Goal: Task Accomplishment & Management: Use online tool/utility

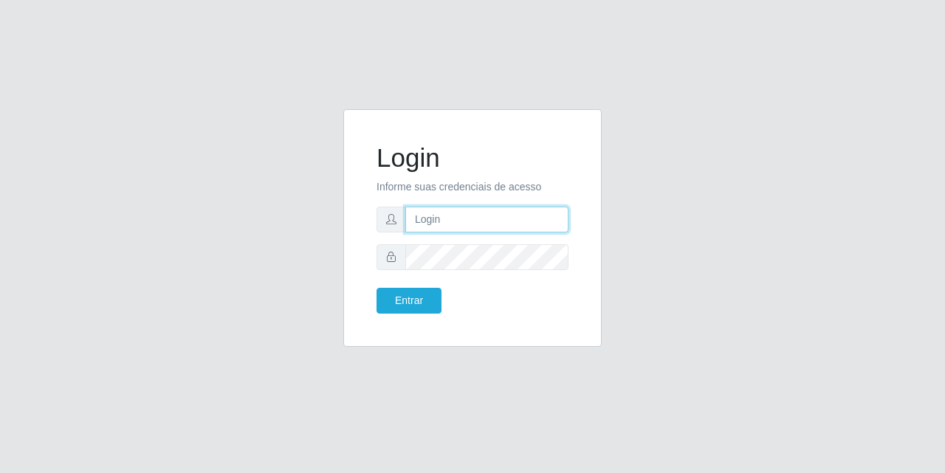
click at [455, 230] on input "text" at bounding box center [486, 220] width 163 height 26
type input "[EMAIL_ADDRESS][DOMAIN_NAME]"
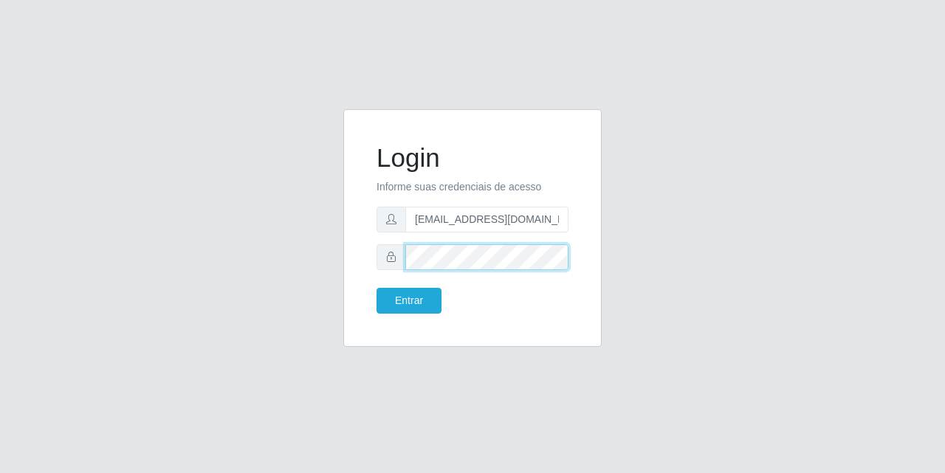
click at [376, 288] on button "Entrar" at bounding box center [408, 301] width 65 height 26
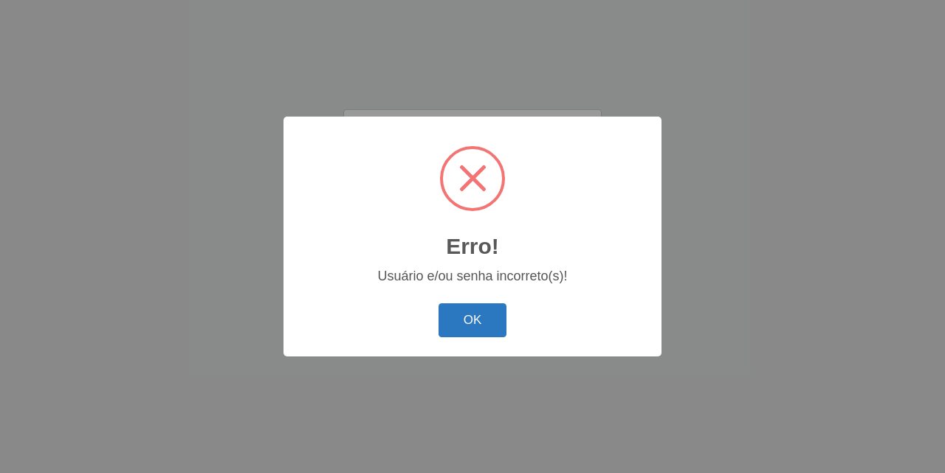
click at [492, 314] on button "OK" at bounding box center [472, 320] width 69 height 35
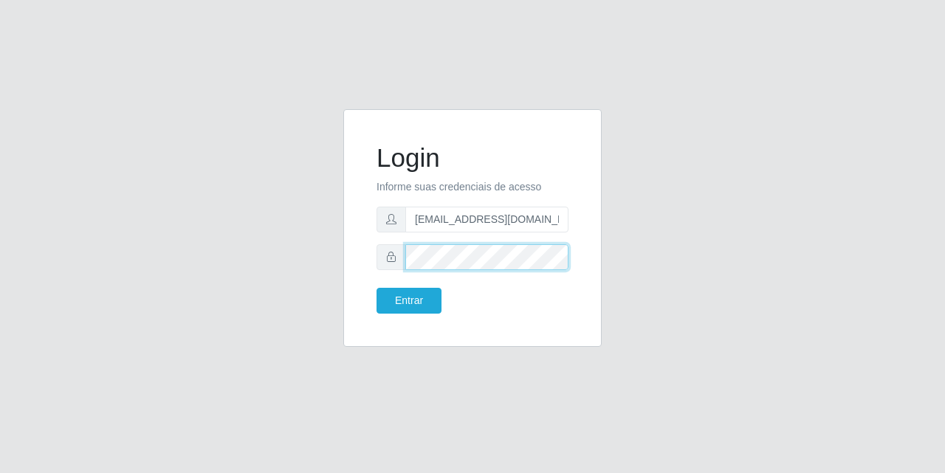
click at [390, 262] on div at bounding box center [472, 257] width 192 height 26
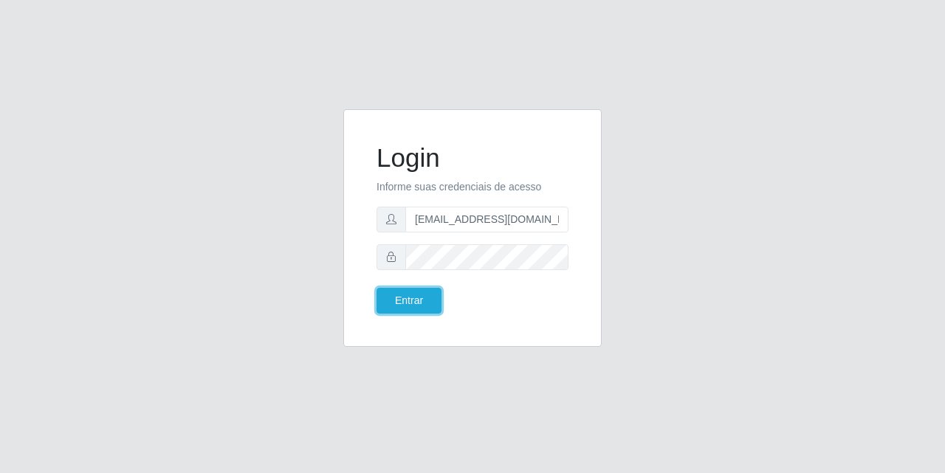
click at [376, 288] on button "Entrar" at bounding box center [408, 301] width 65 height 26
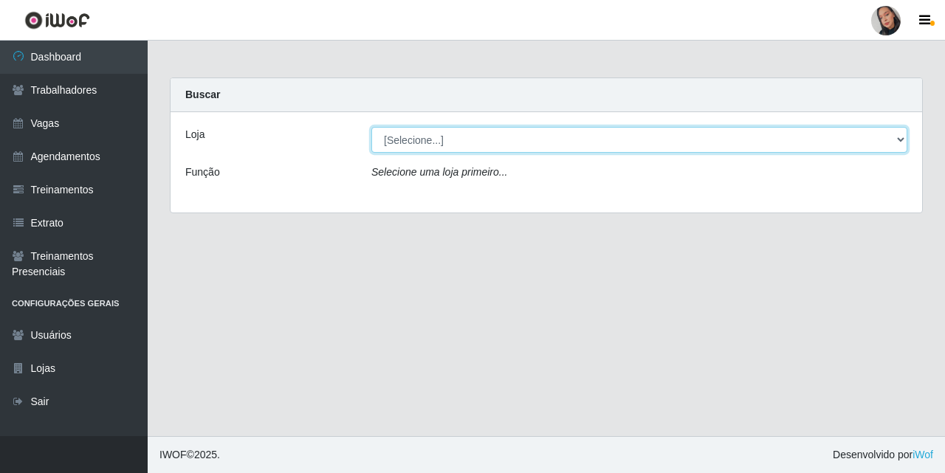
drag, startPoint x: 684, startPoint y: 141, endPoint x: 686, endPoint y: 150, distance: 9.0
click at [684, 141] on select "[Selecione...] Supermercado [GEOGRAPHIC_DATA]" at bounding box center [639, 140] width 536 height 26
select select "165"
click at [371, 127] on select "[Selecione...] Supermercado [GEOGRAPHIC_DATA]" at bounding box center [639, 140] width 536 height 26
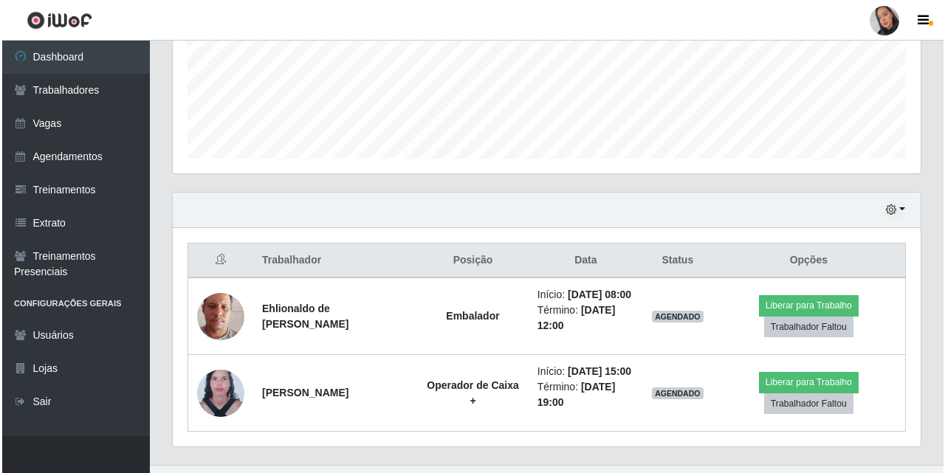
scroll to position [398, 0]
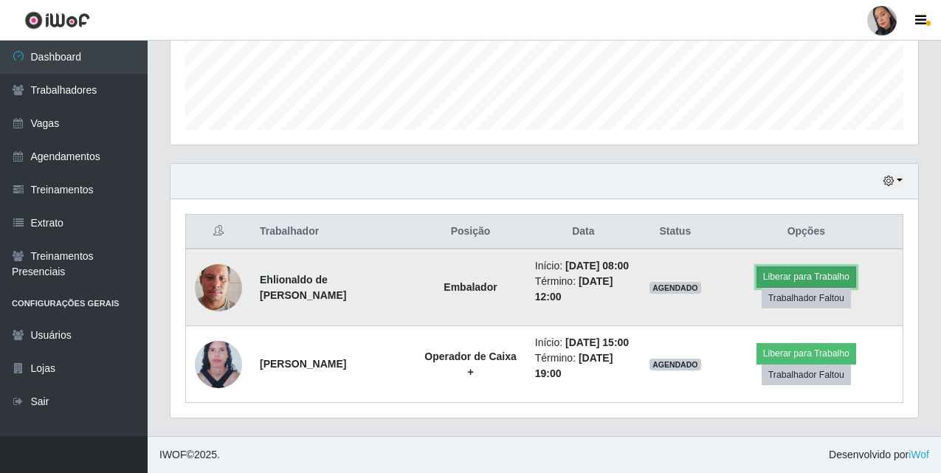
click at [783, 271] on button "Liberar para Trabalho" at bounding box center [806, 276] width 100 height 21
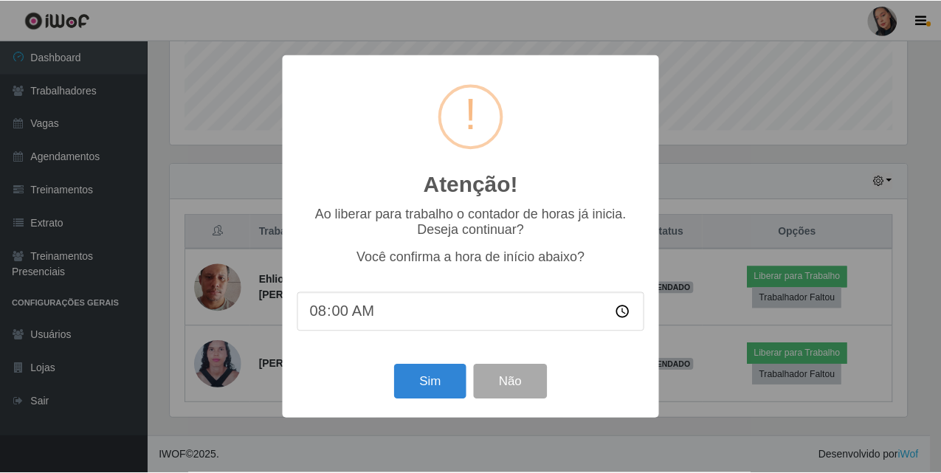
scroll to position [306, 740]
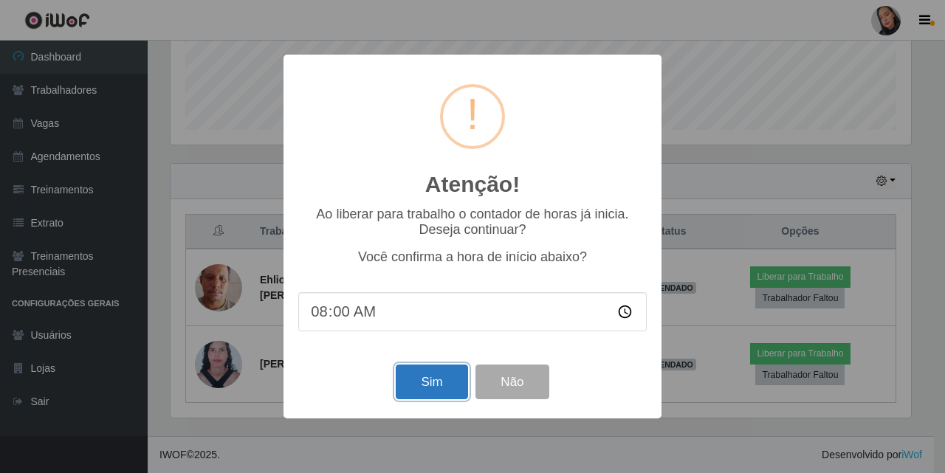
click at [404, 399] on button "Sim" at bounding box center [432, 382] width 72 height 35
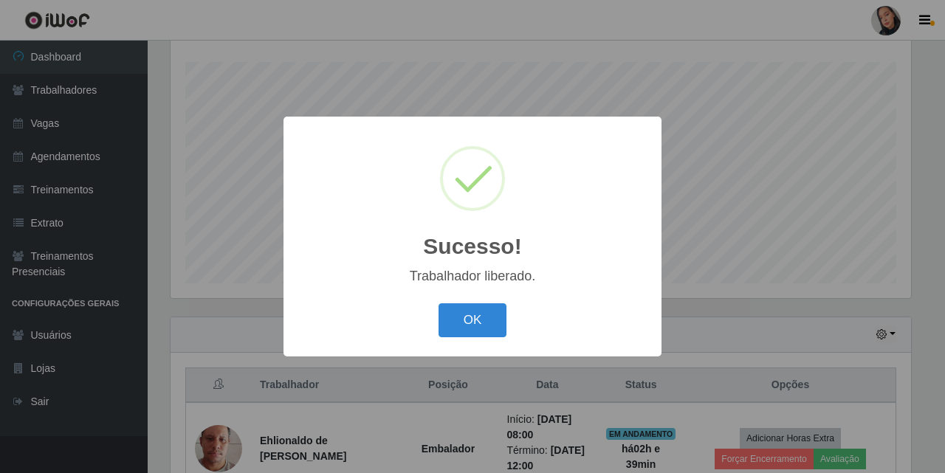
drag, startPoint x: 483, startPoint y: 334, endPoint x: 538, endPoint y: 281, distance: 76.2
click at [483, 333] on button "OK" at bounding box center [472, 320] width 69 height 35
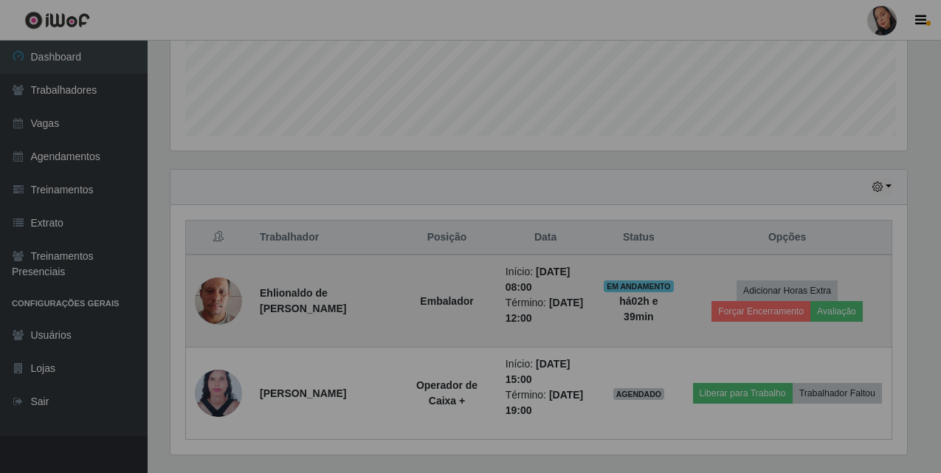
scroll to position [429, 0]
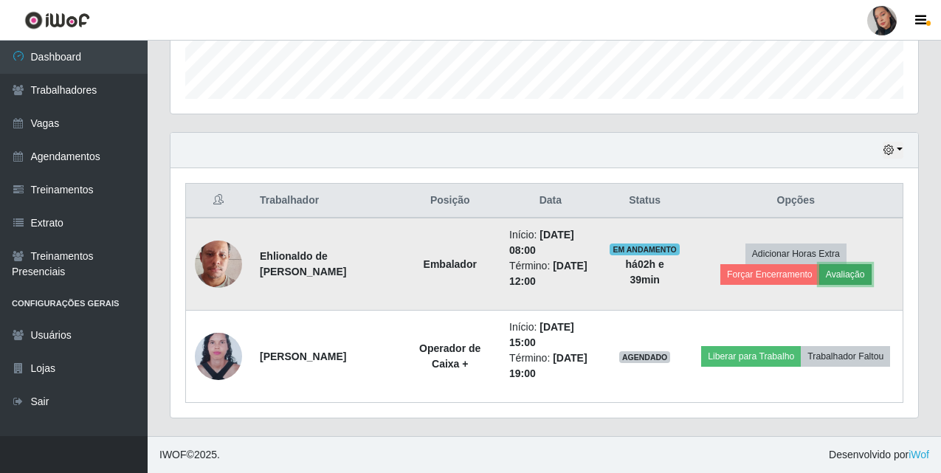
click at [849, 268] on button "Avaliação" at bounding box center [845, 274] width 52 height 21
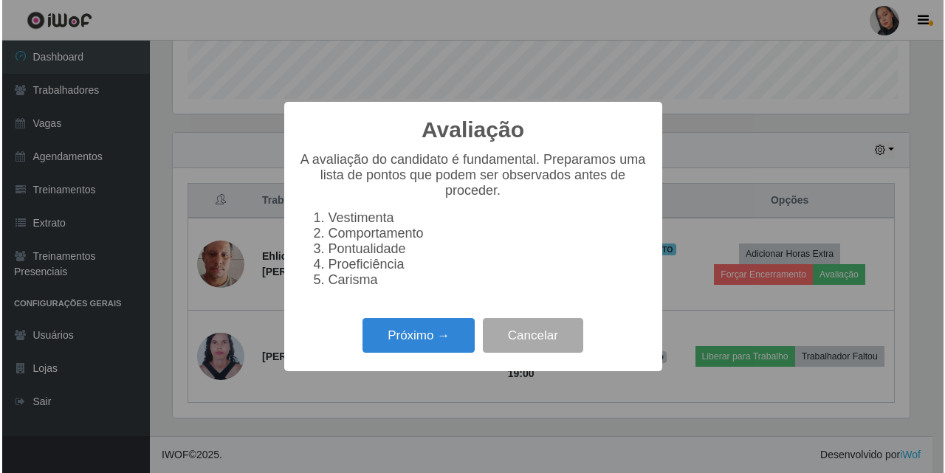
scroll to position [306, 740]
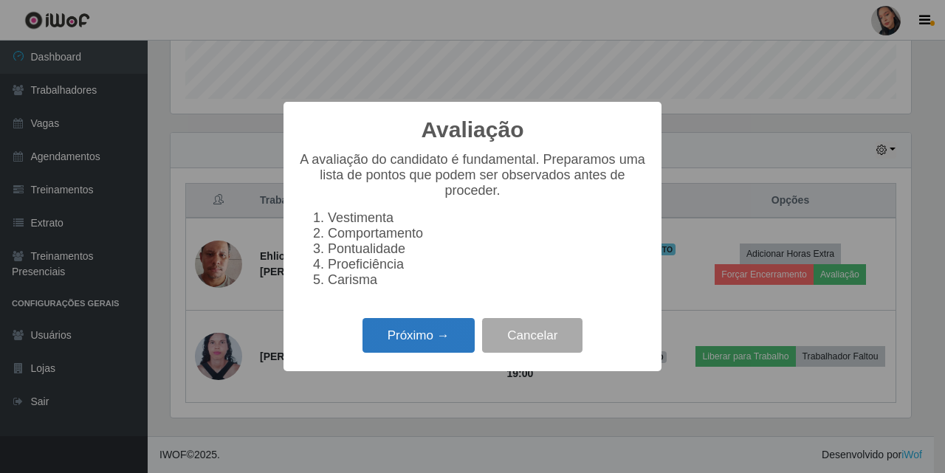
click at [369, 346] on button "Próximo →" at bounding box center [418, 335] width 112 height 35
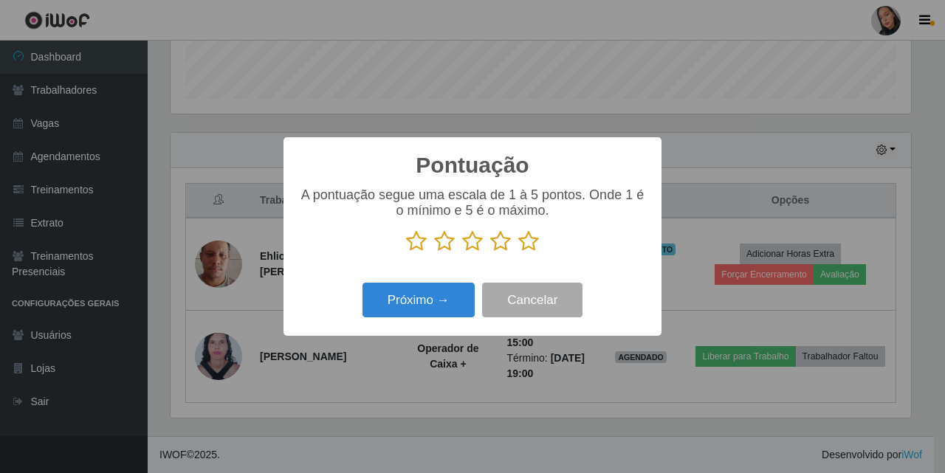
click at [538, 242] on icon at bounding box center [528, 241] width 21 height 22
click at [518, 252] on input "radio" at bounding box center [518, 252] width 0 height 0
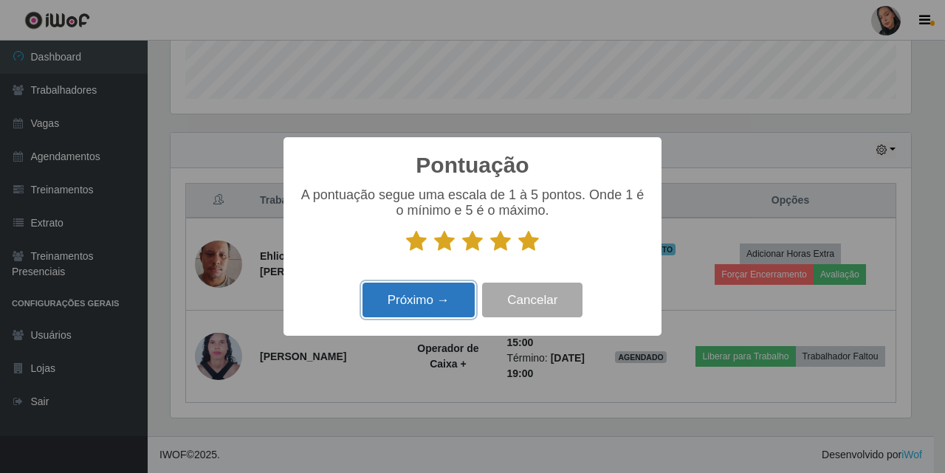
click at [438, 299] on button "Próximo →" at bounding box center [418, 300] width 112 height 35
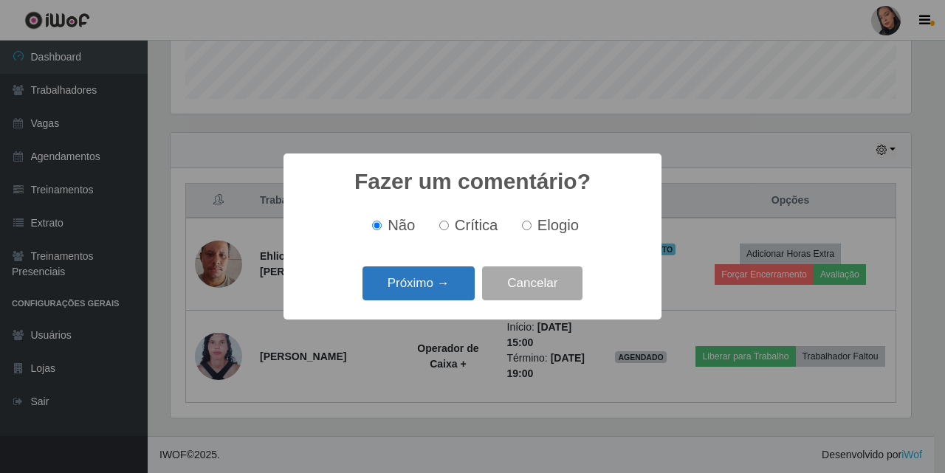
click at [420, 291] on button "Próximo →" at bounding box center [418, 283] width 112 height 35
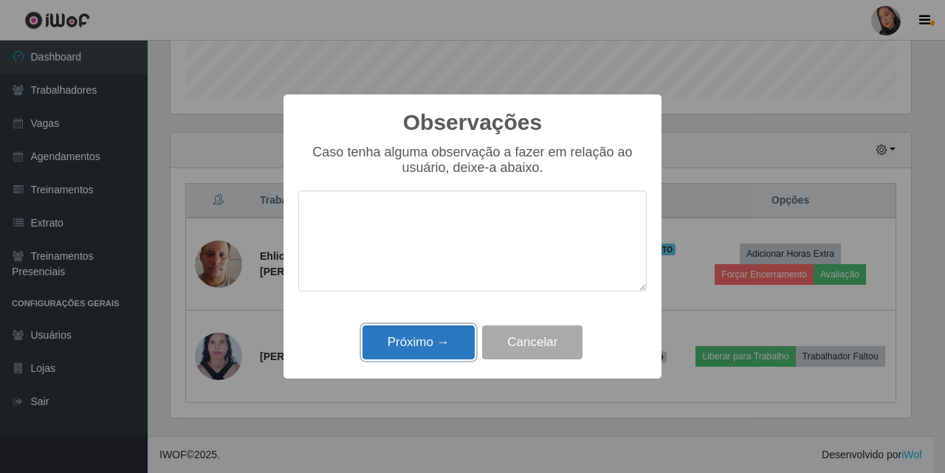
click at [425, 341] on button "Próximo →" at bounding box center [418, 342] width 112 height 35
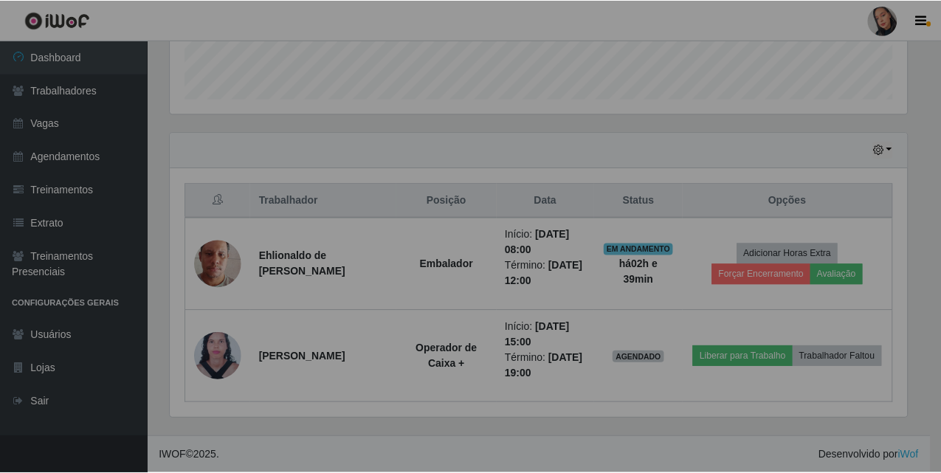
scroll to position [306, 748]
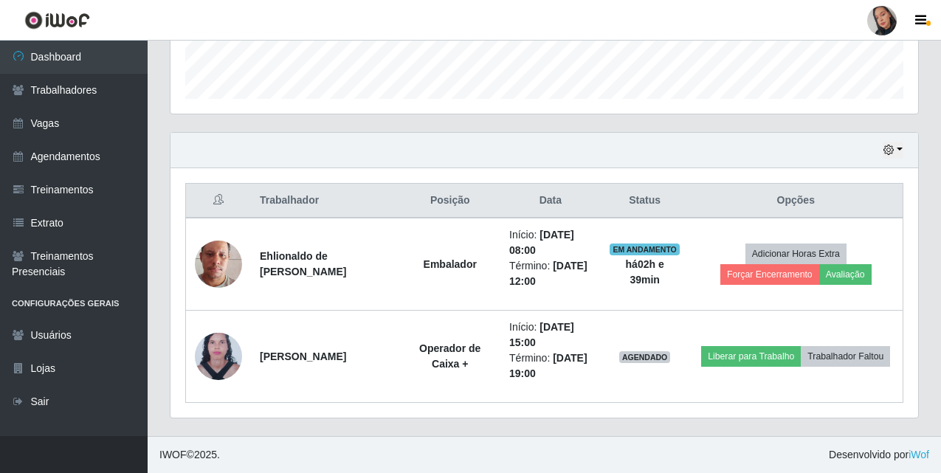
click at [878, 24] on div at bounding box center [882, 21] width 30 height 30
click at [841, 108] on button "Sair" at bounding box center [853, 115] width 133 height 30
